Goal: Information Seeking & Learning: Learn about a topic

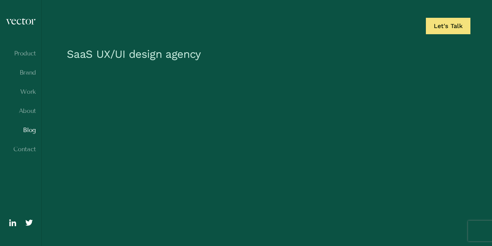
click at [30, 131] on link "Blog" at bounding box center [20, 130] width 30 height 7
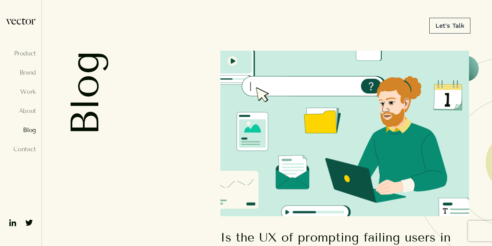
click at [274, 154] on img at bounding box center [344, 134] width 249 height 166
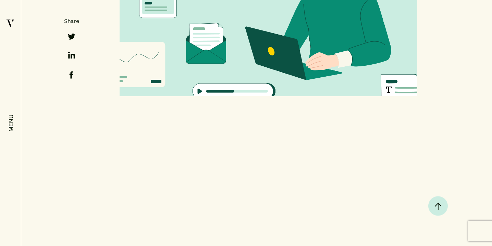
scroll to position [345, 0]
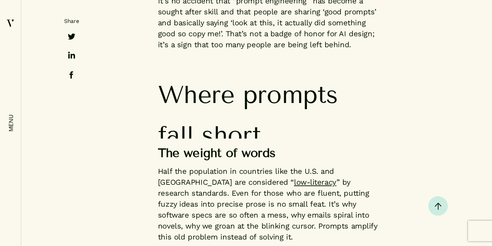
scroll to position [829, 0]
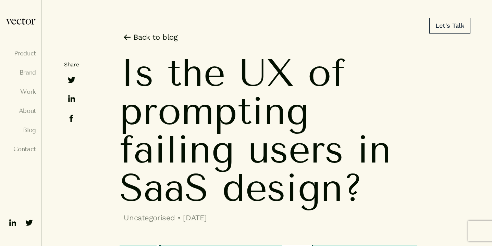
click at [18, 22] on img at bounding box center [20, 21] width 30 height 7
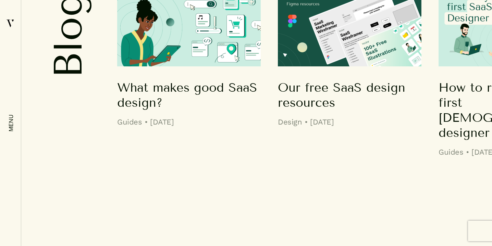
scroll to position [5210, 0]
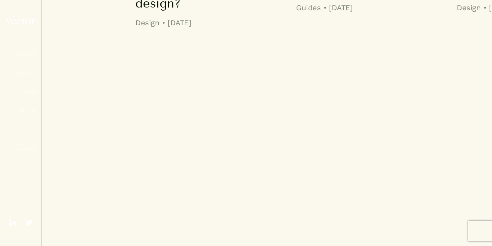
scroll to position [5218, 0]
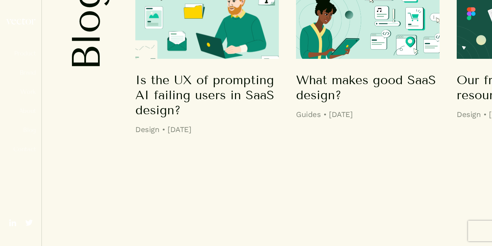
scroll to position [5218, 0]
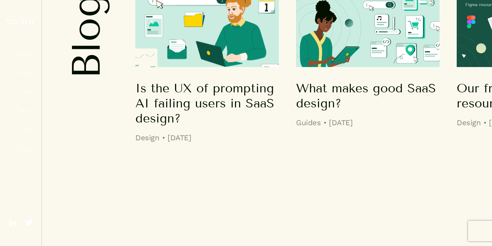
click at [207, 67] on img at bounding box center [207, 27] width 144 height 80
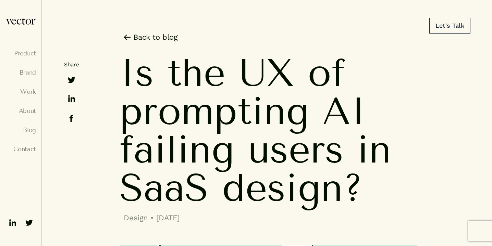
click at [18, 21] on img at bounding box center [20, 21] width 30 height 7
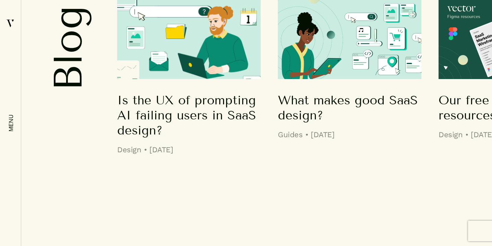
scroll to position [5185, 0]
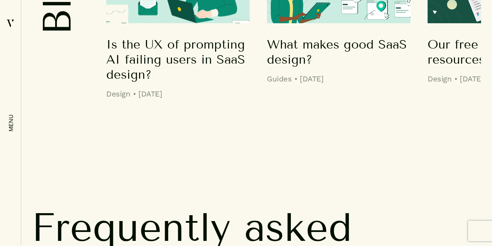
scroll to position [5239, 11]
